Goal: Browse casually: Explore the website without a specific task or goal

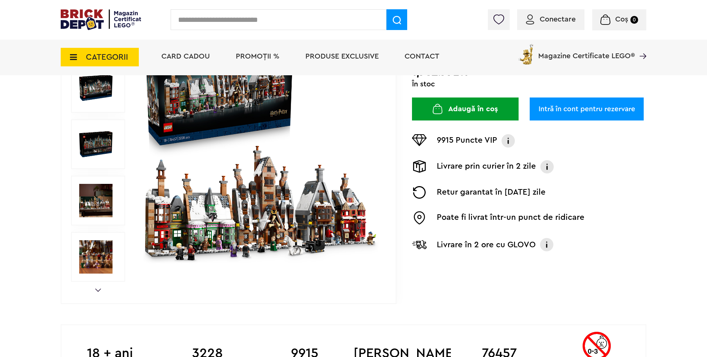
scroll to position [148, 0]
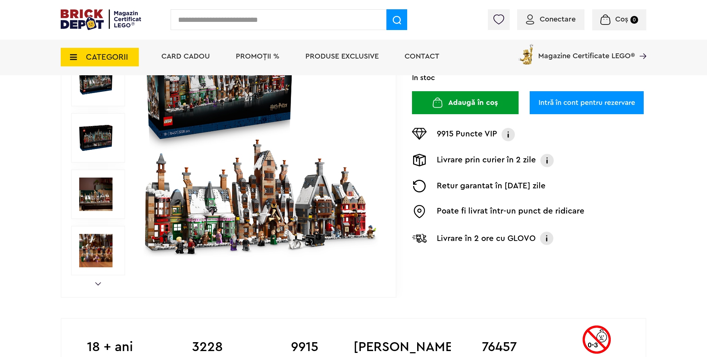
click at [296, 213] on img at bounding box center [260, 138] width 238 height 238
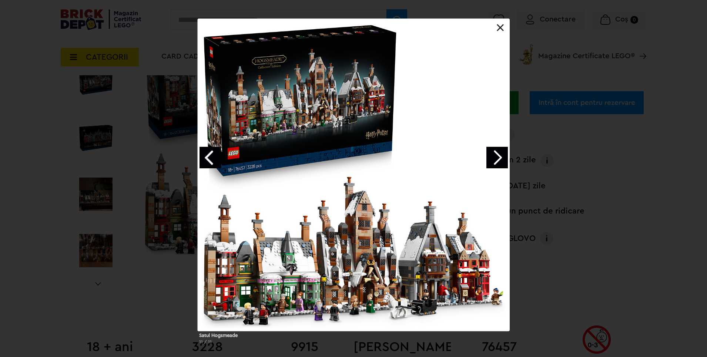
click at [493, 157] on link "Next image" at bounding box center [497, 157] width 21 height 21
click at [495, 155] on link "Next image" at bounding box center [497, 157] width 21 height 21
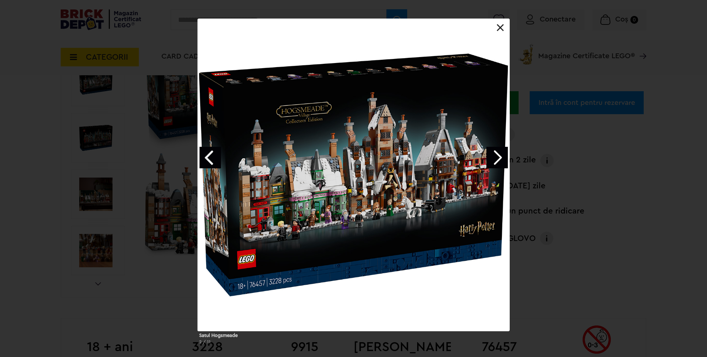
click at [495, 155] on link "Next image" at bounding box center [497, 157] width 21 height 21
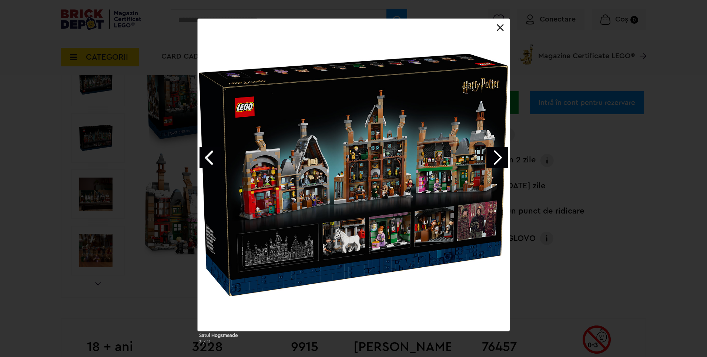
click at [500, 161] on link "Next image" at bounding box center [497, 157] width 21 height 21
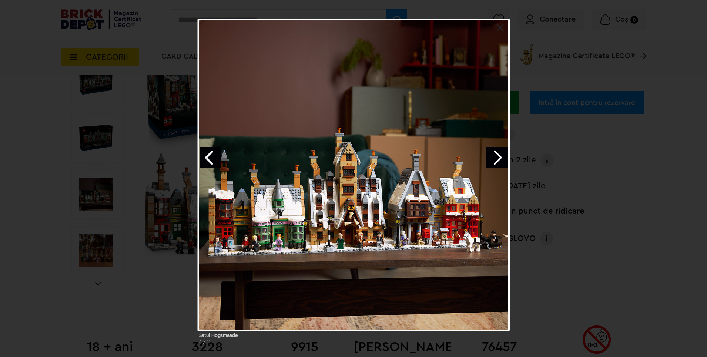
click at [498, 162] on link "Next image" at bounding box center [497, 157] width 21 height 21
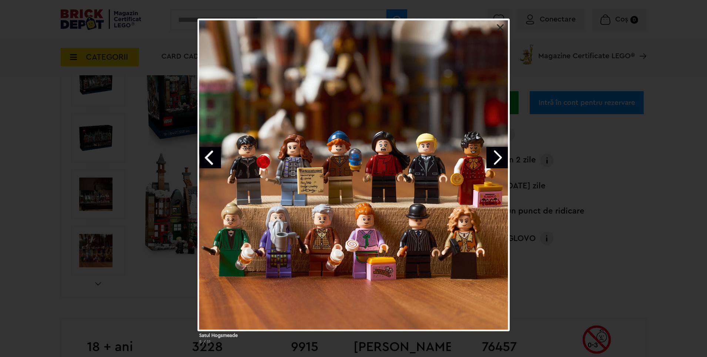
click at [498, 162] on link "Next image" at bounding box center [497, 157] width 21 height 21
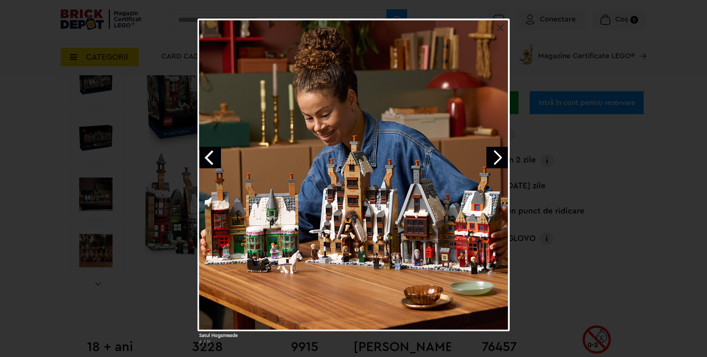
click at [498, 162] on link "Next image" at bounding box center [497, 157] width 21 height 21
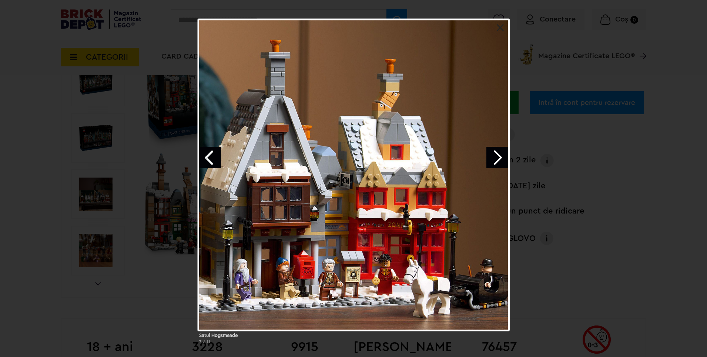
click at [504, 153] on link "Next image" at bounding box center [497, 157] width 21 height 21
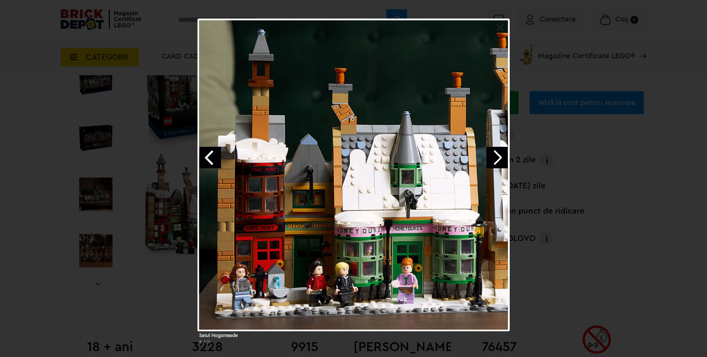
click at [211, 157] on link "Previous image" at bounding box center [210, 157] width 21 height 21
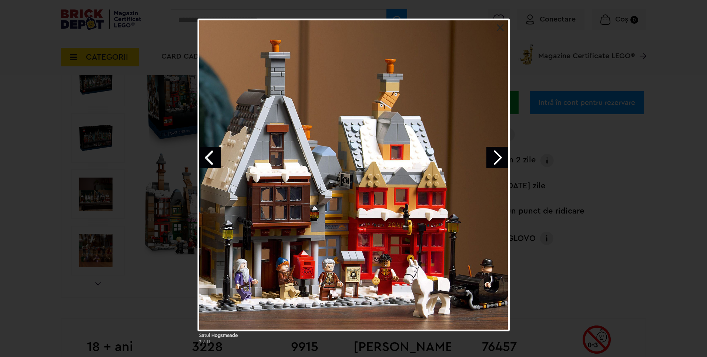
click at [498, 161] on link "Next image" at bounding box center [497, 157] width 21 height 21
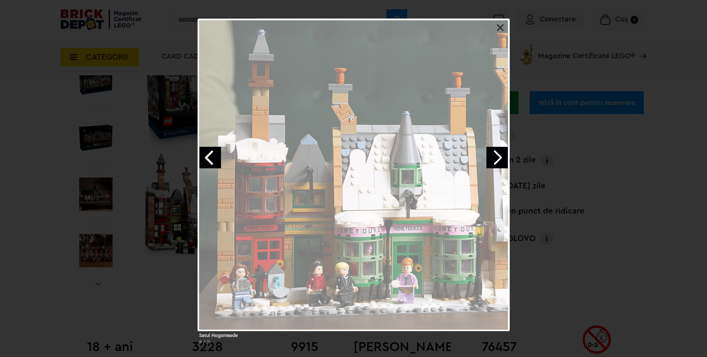
click at [498, 161] on link "Next image" at bounding box center [497, 157] width 21 height 21
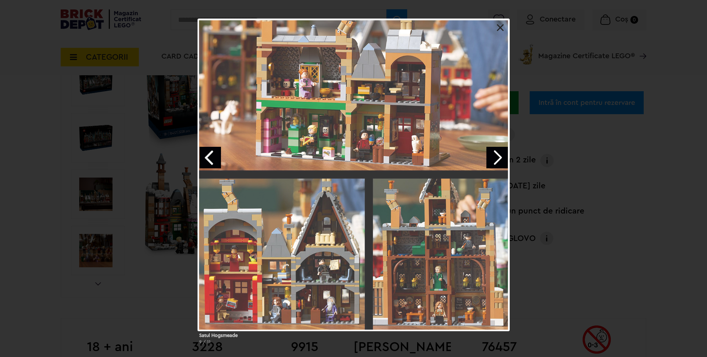
click at [497, 161] on link "Next image" at bounding box center [497, 157] width 21 height 21
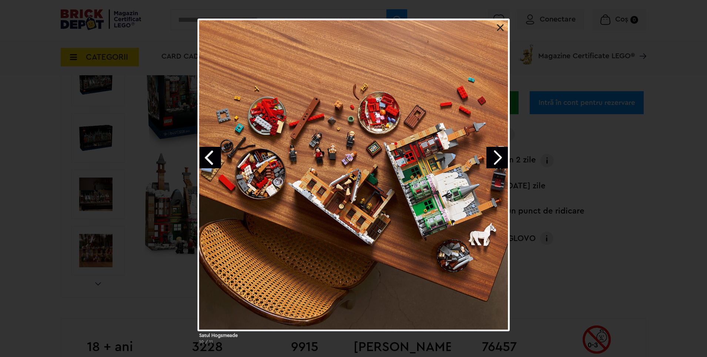
click at [208, 154] on link "Previous image" at bounding box center [210, 157] width 21 height 21
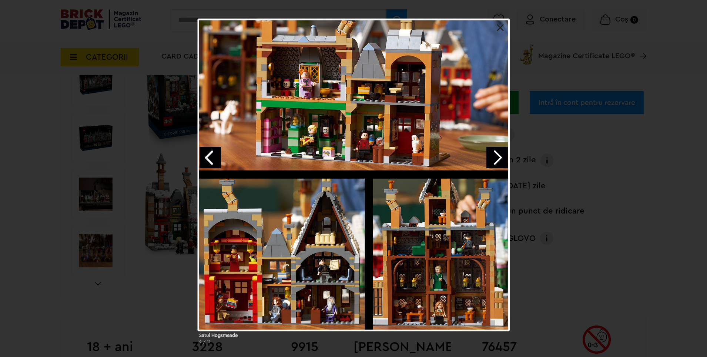
click at [500, 153] on link "Next image" at bounding box center [497, 157] width 21 height 21
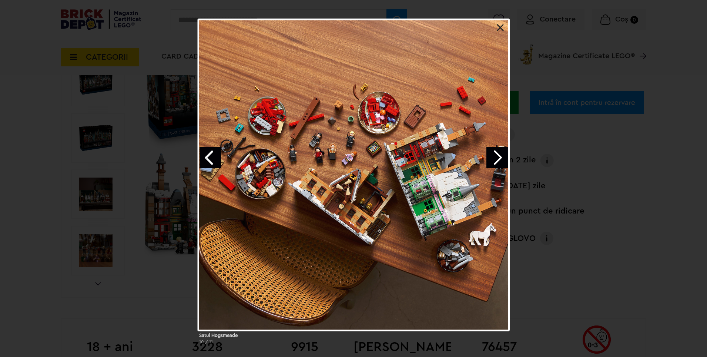
click at [500, 153] on link "Next image" at bounding box center [497, 157] width 21 height 21
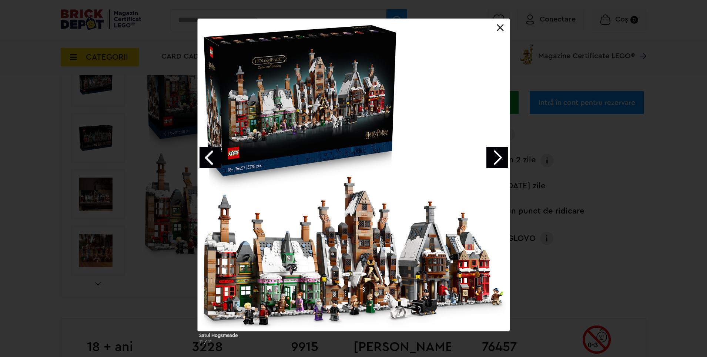
click at [501, 26] on link at bounding box center [500, 27] width 7 height 7
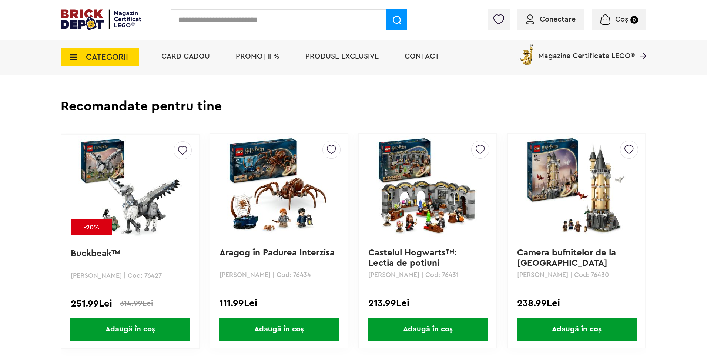
scroll to position [1000, 0]
